Goal: Transaction & Acquisition: Subscribe to service/newsletter

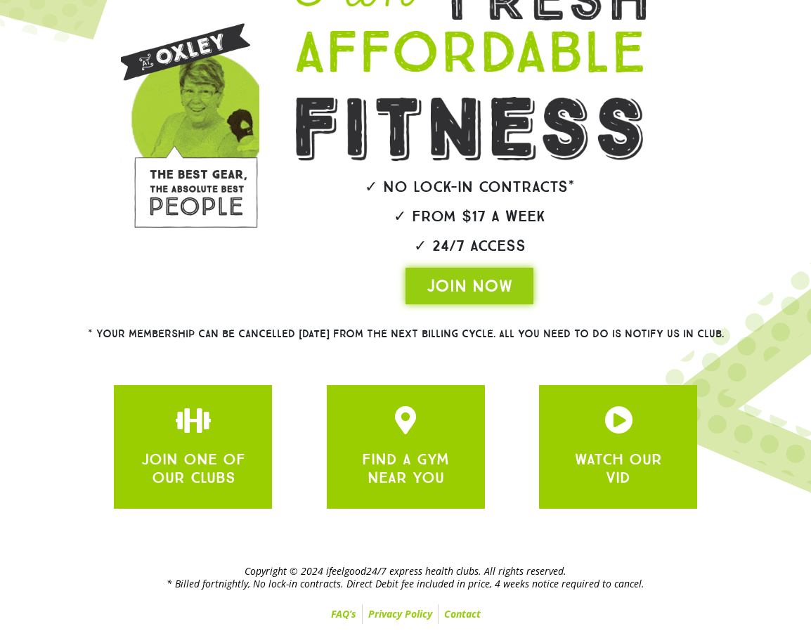
scroll to position [308, 0]
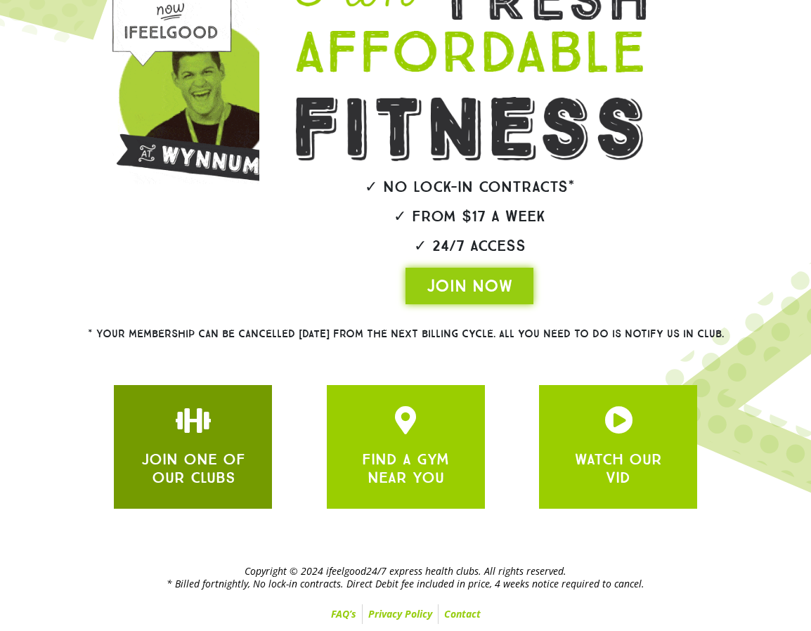
click at [251, 445] on div "JOIN ONE OF OUR CLUBS" at bounding box center [193, 466] width 116 height 43
click at [245, 450] on link "JOIN ONE OF OUR CLUBS" at bounding box center [193, 468] width 104 height 37
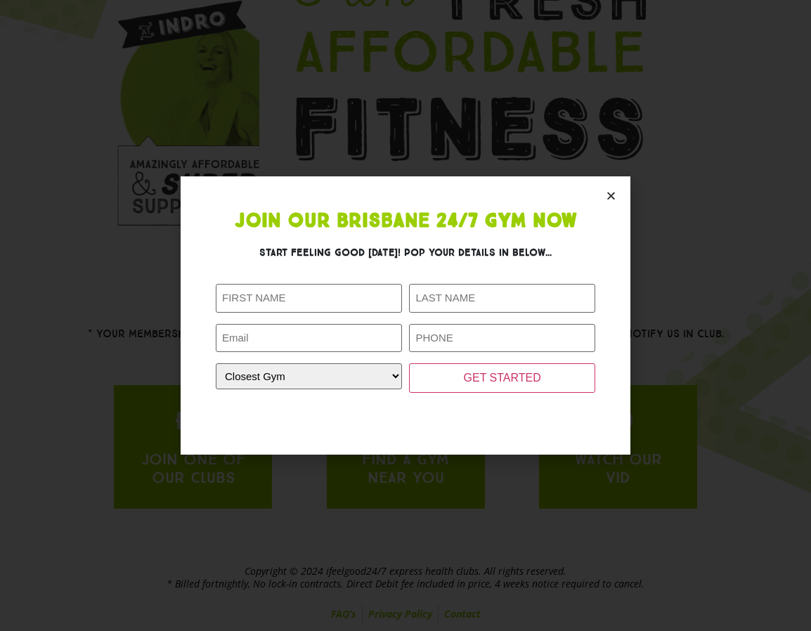
click at [617, 190] on section "Join Our Brisbane 24/7 Gym Now Start feeling good today! Pop your details in be…" at bounding box center [406, 315] width 450 height 278
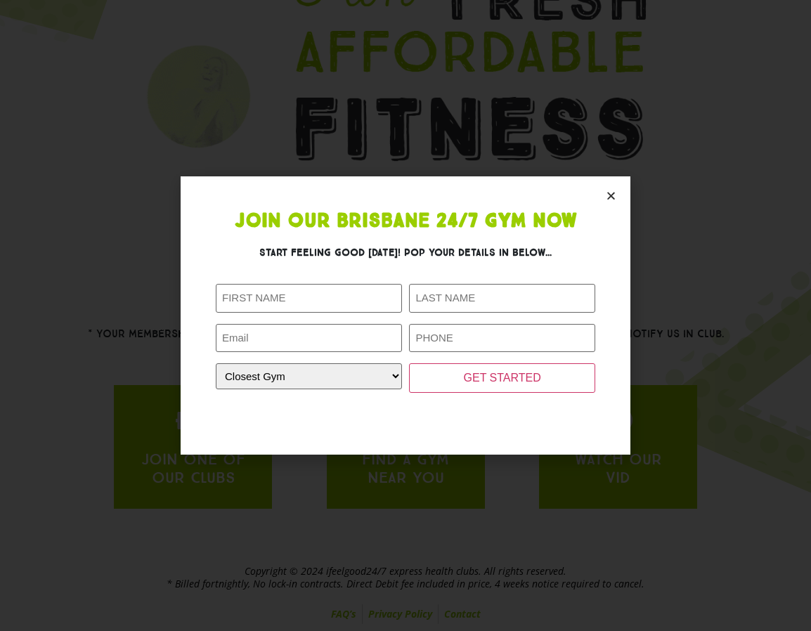
click at [608, 197] on icon "Close" at bounding box center [611, 195] width 11 height 11
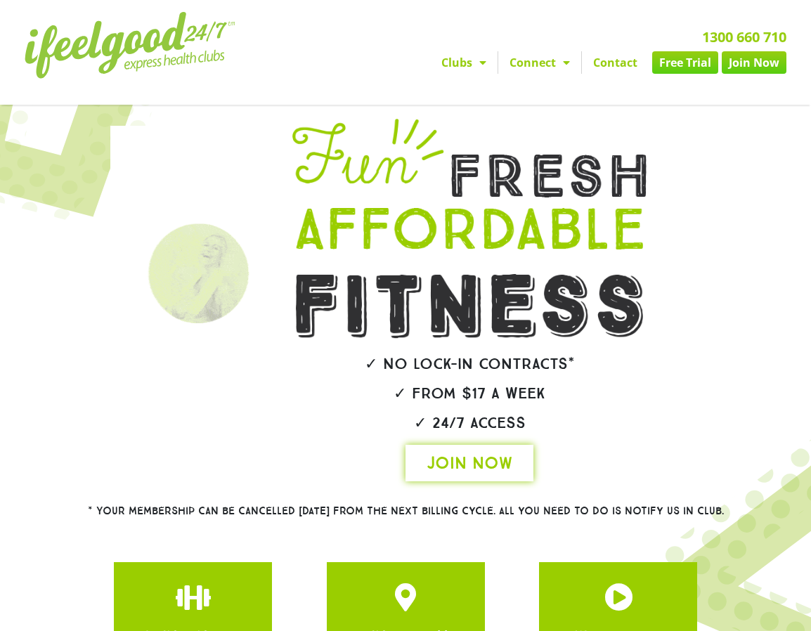
click at [461, 474] on span "JOIN NOW" at bounding box center [469, 463] width 86 height 22
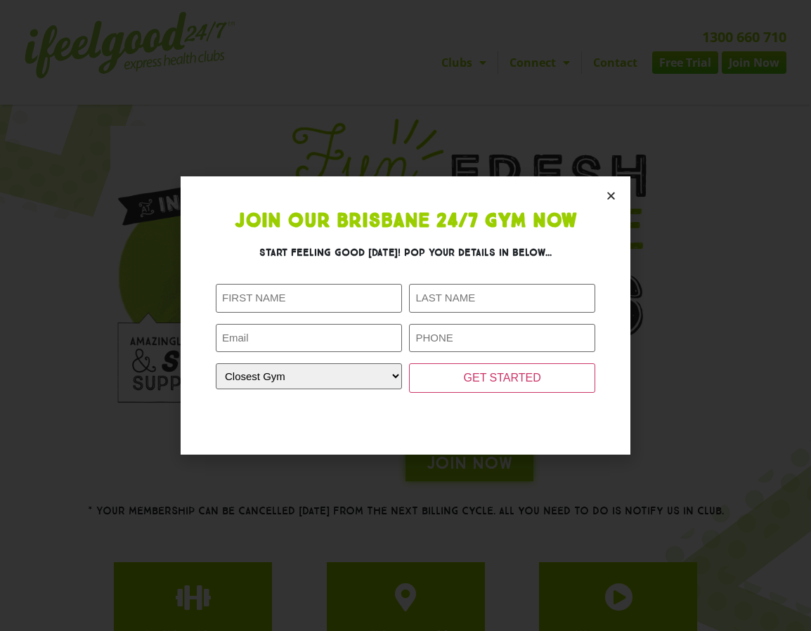
click at [613, 195] on icon "Close" at bounding box center [611, 195] width 11 height 11
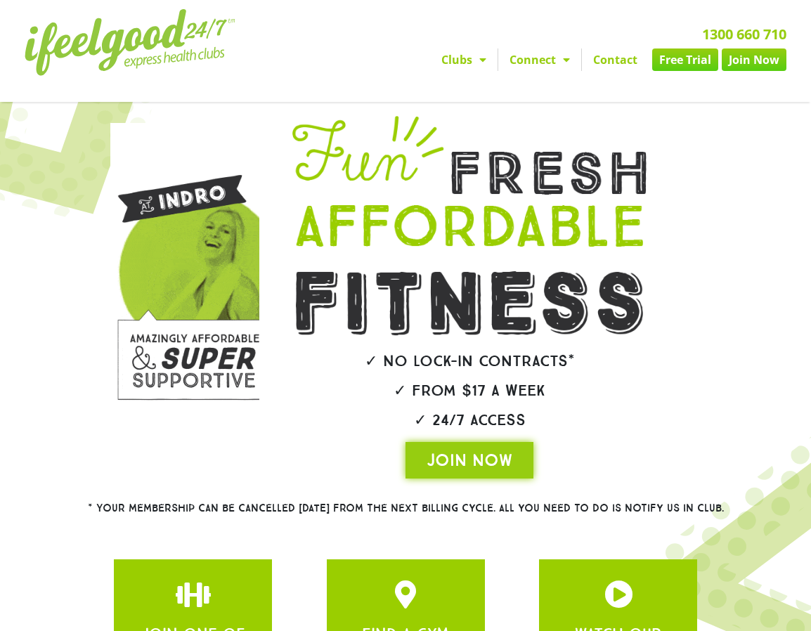
scroll to position [281, 0]
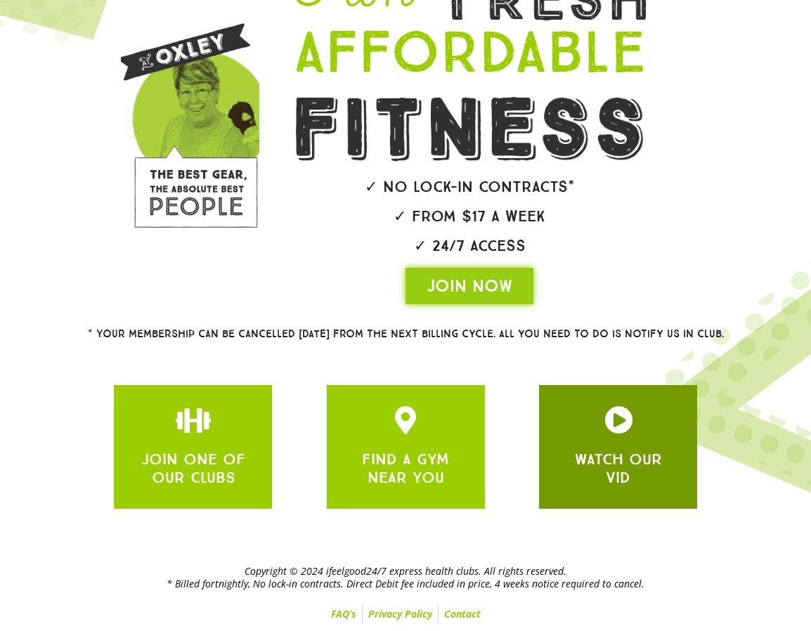
click at [604, 434] on icon "JOIN ONE OF OUR CLUBS" at bounding box center [618, 420] width 28 height 28
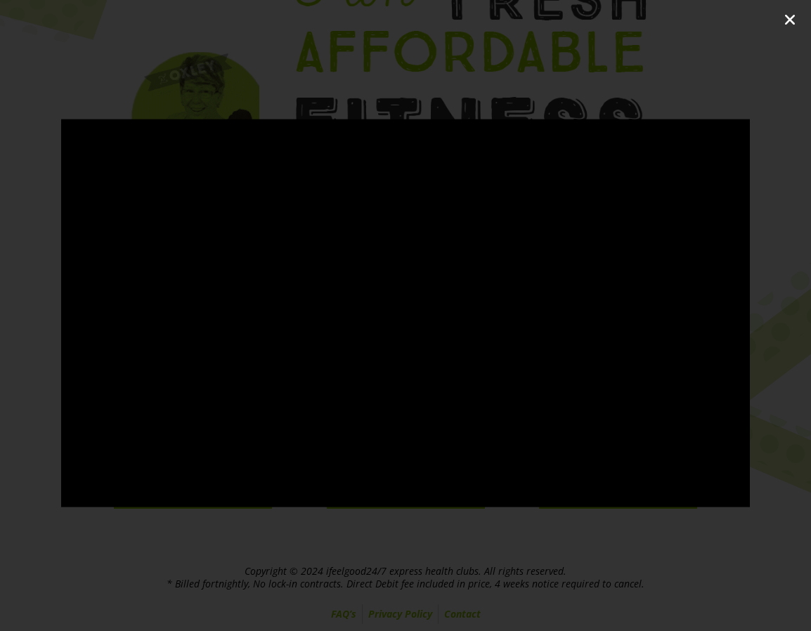
click at [792, 20] on icon "Close (Esc)" at bounding box center [790, 20] width 14 height 14
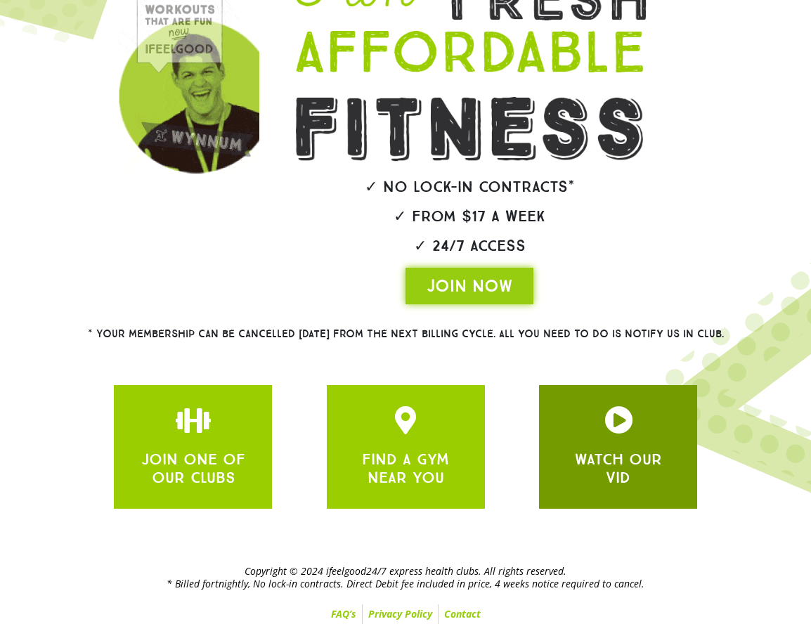
scroll to position [308, 0]
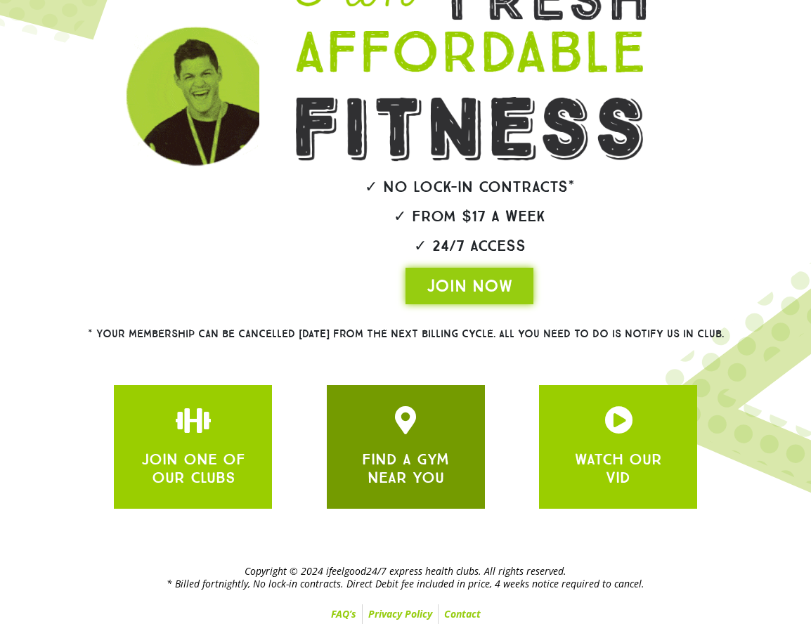
click at [398, 406] on icon "JOIN ONE OF OUR CLUBS" at bounding box center [405, 420] width 28 height 28
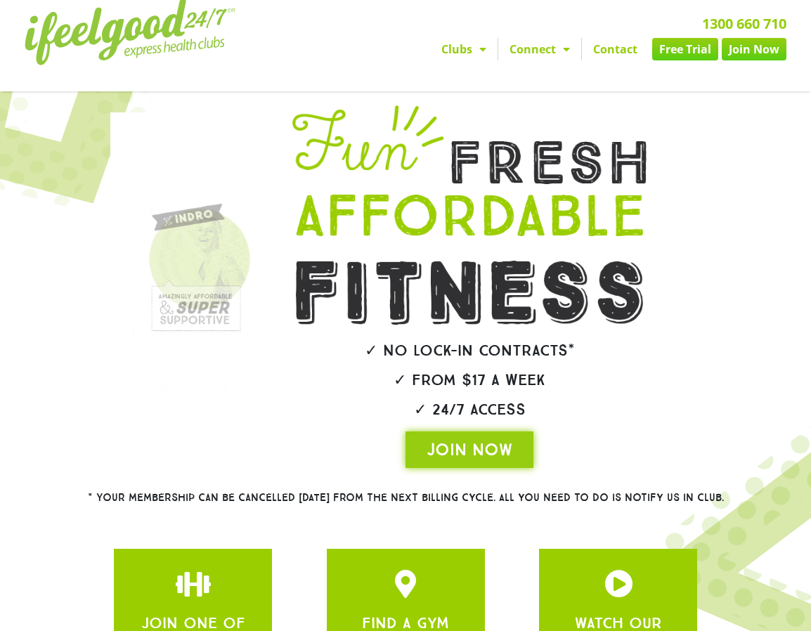
scroll to position [0, 0]
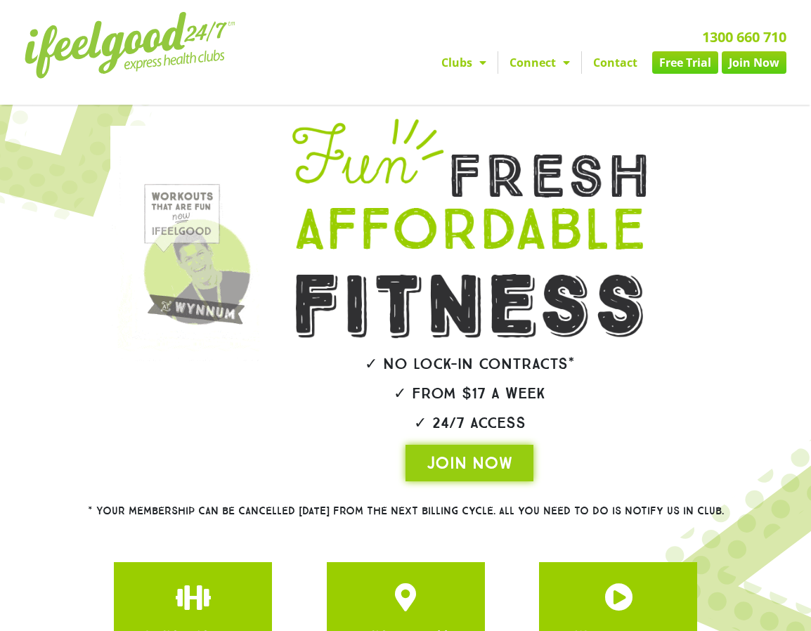
click at [73, 322] on div at bounding box center [412, 537] width 811 height 431
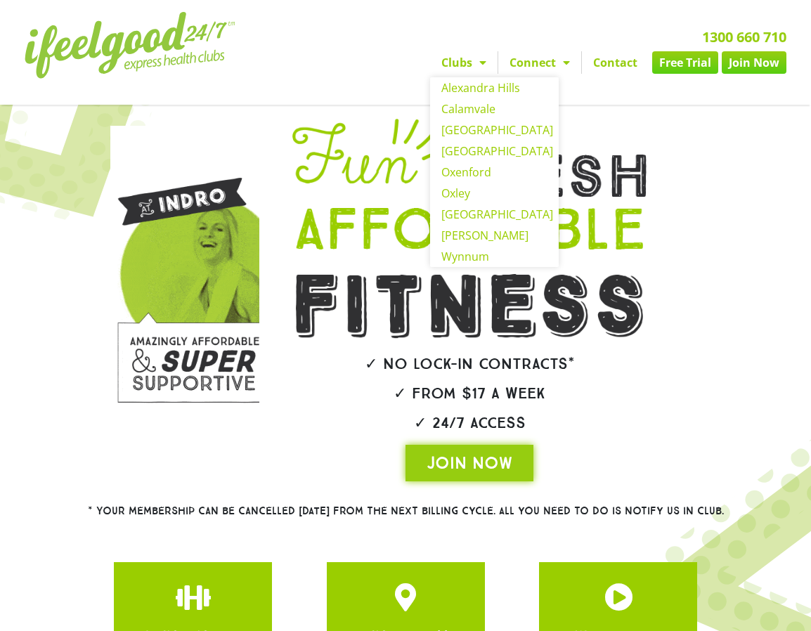
click at [486, 69] on span "Menu" at bounding box center [479, 62] width 14 height 25
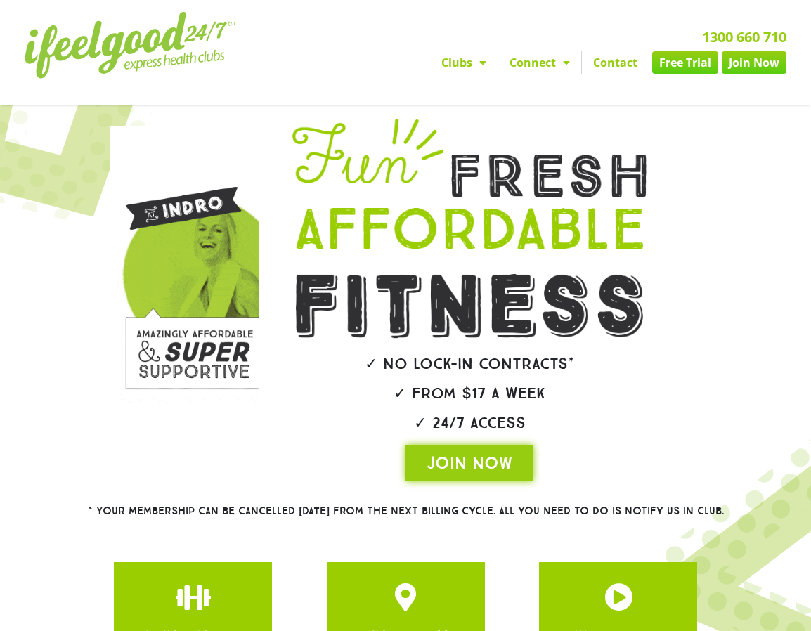
click at [745, 322] on div at bounding box center [412, 537] width 811 height 431
